Goal: Navigation & Orientation: Find specific page/section

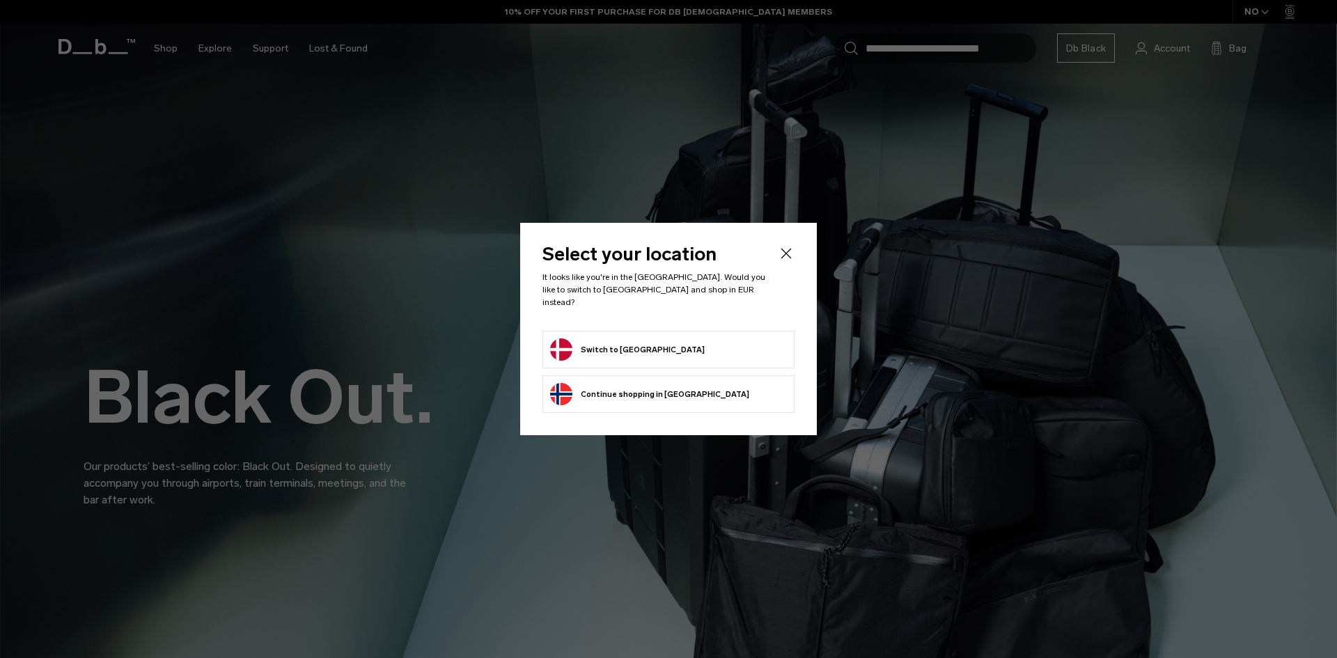
click at [614, 343] on button "Switch to Denmark" at bounding box center [627, 349] width 155 height 22
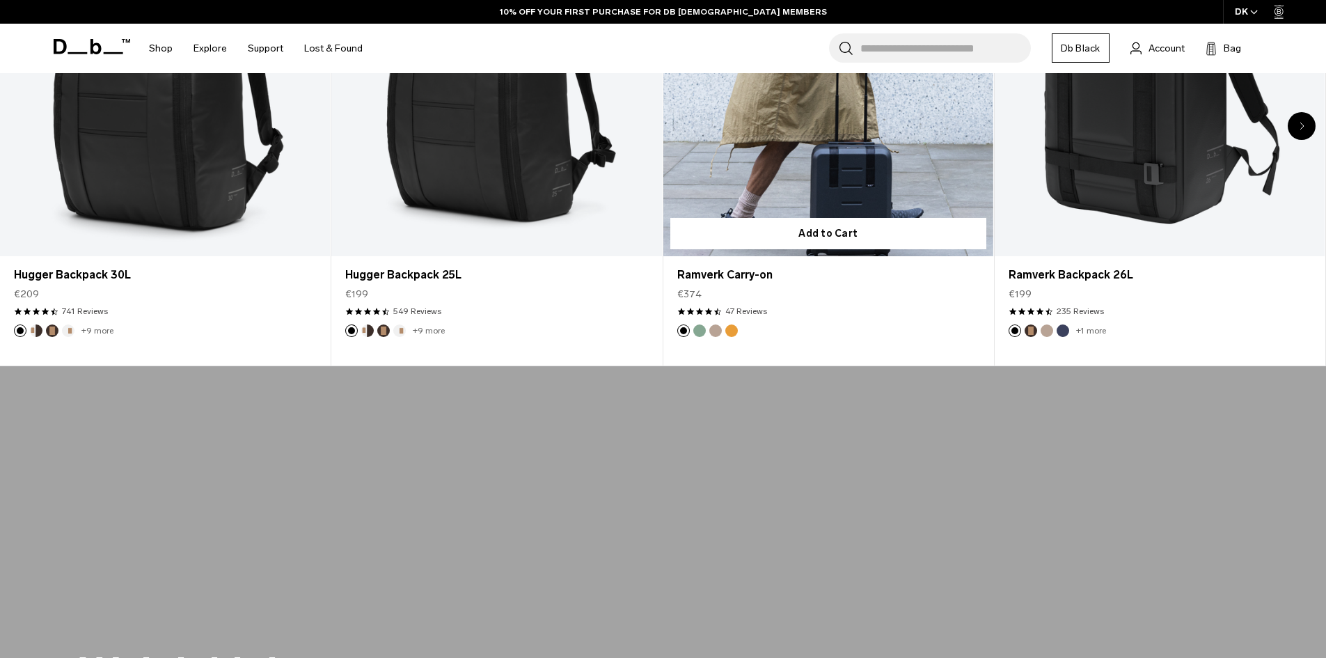
scroll to position [696, 0]
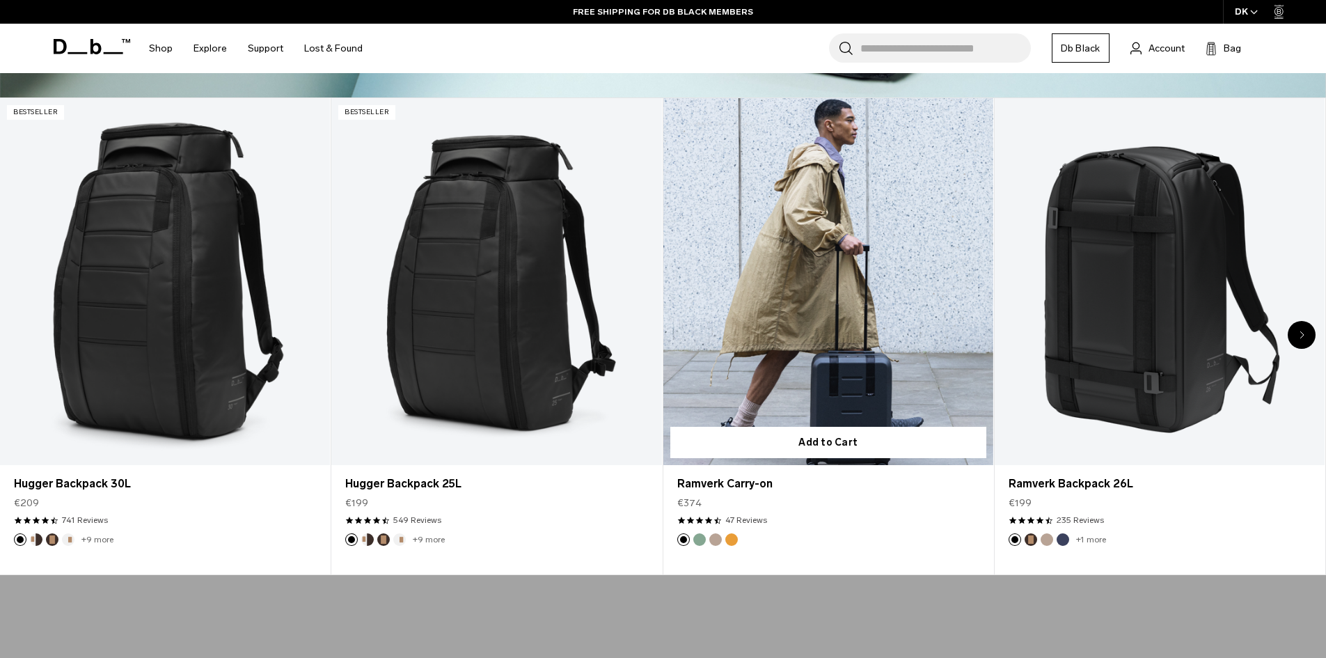
click at [699, 543] on button "Green Ray" at bounding box center [700, 539] width 13 height 13
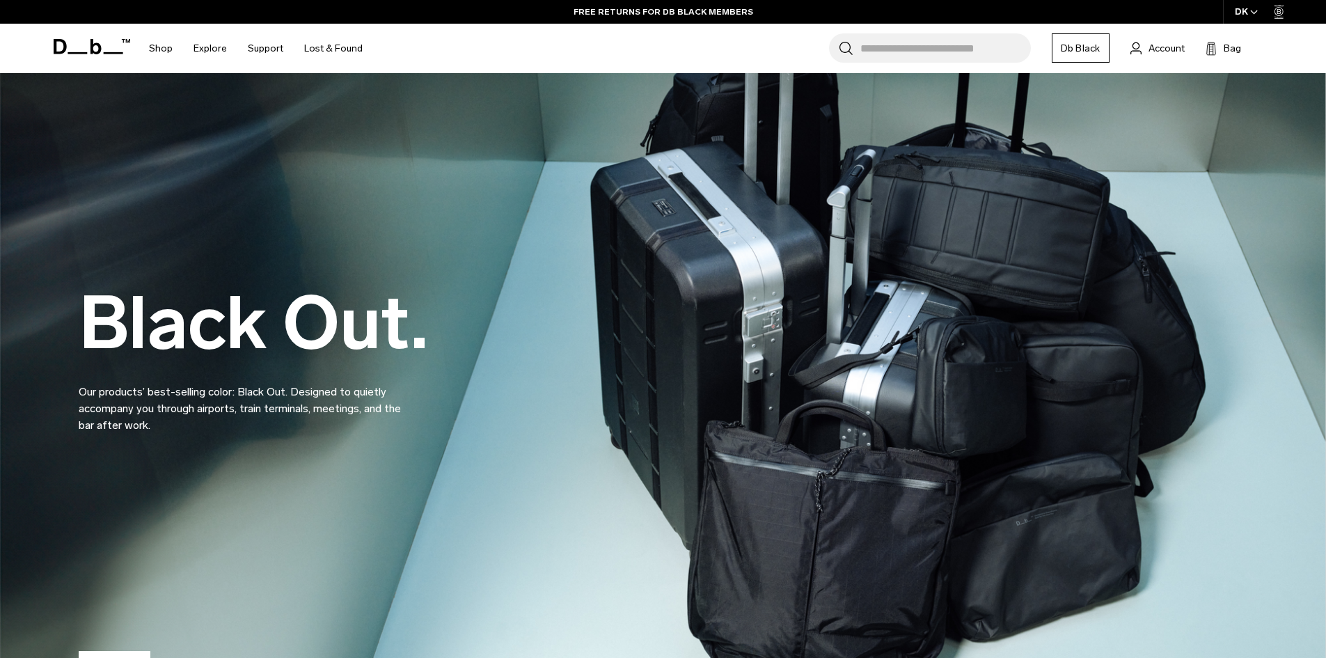
scroll to position [0, 0]
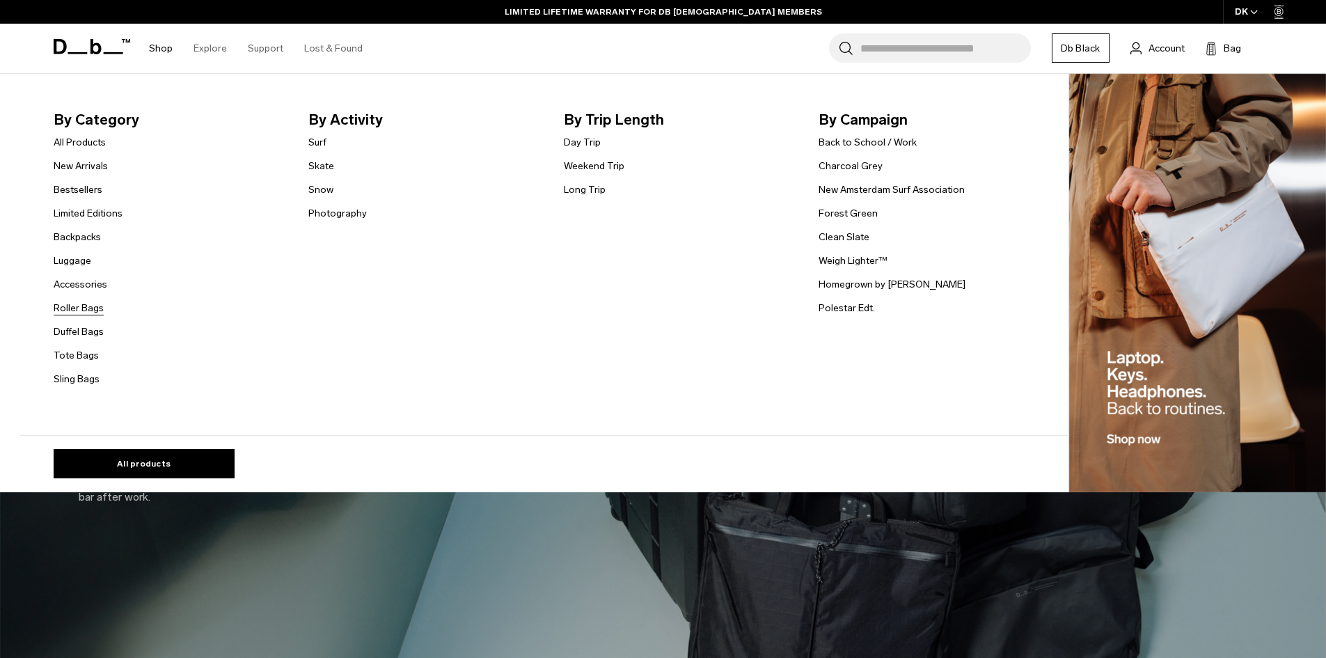
click at [83, 308] on link "Roller Bags" at bounding box center [79, 308] width 50 height 15
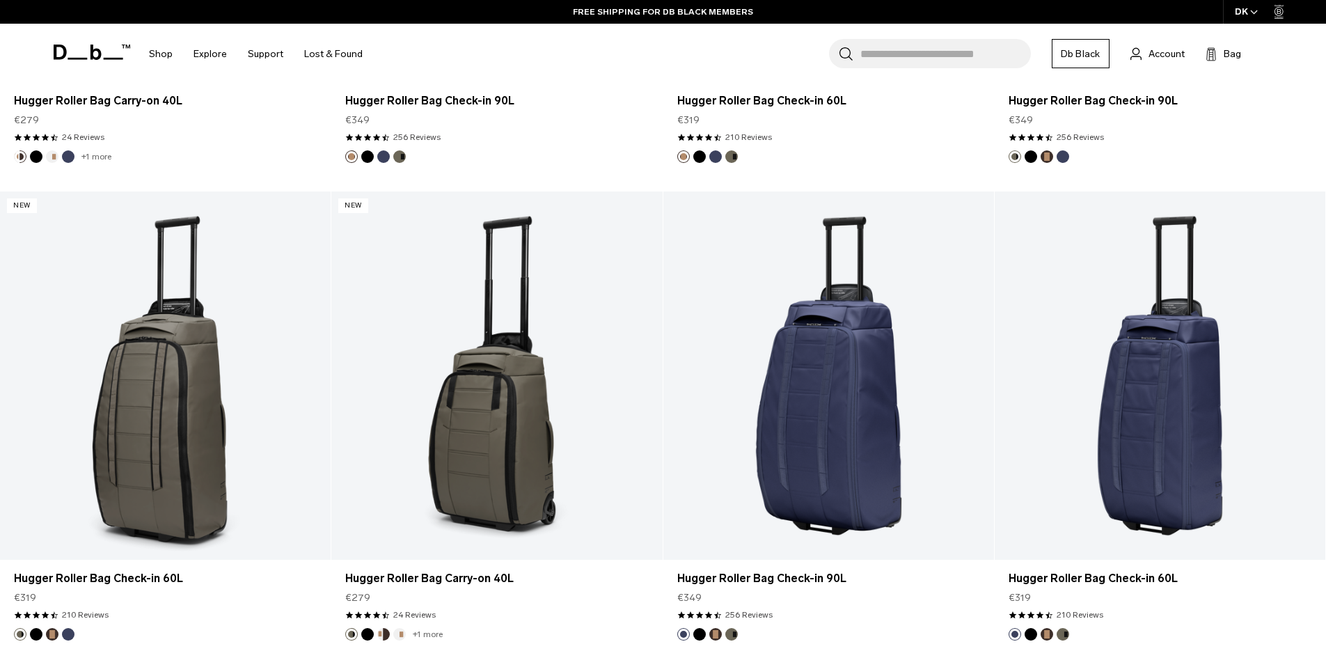
scroll to position [1253, 0]
